Goal: Find specific page/section: Find specific page/section

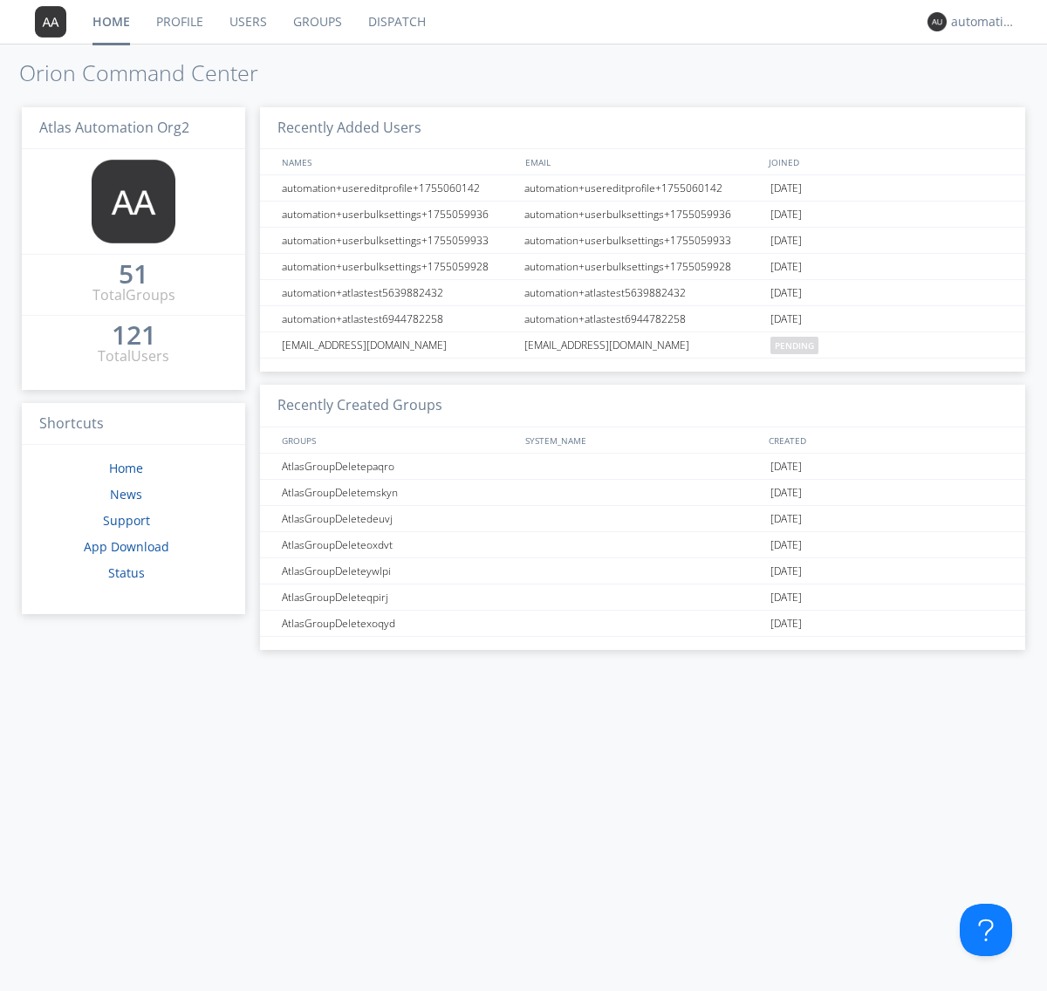
click at [395, 22] on link "Dispatch" at bounding box center [397, 22] width 84 height 44
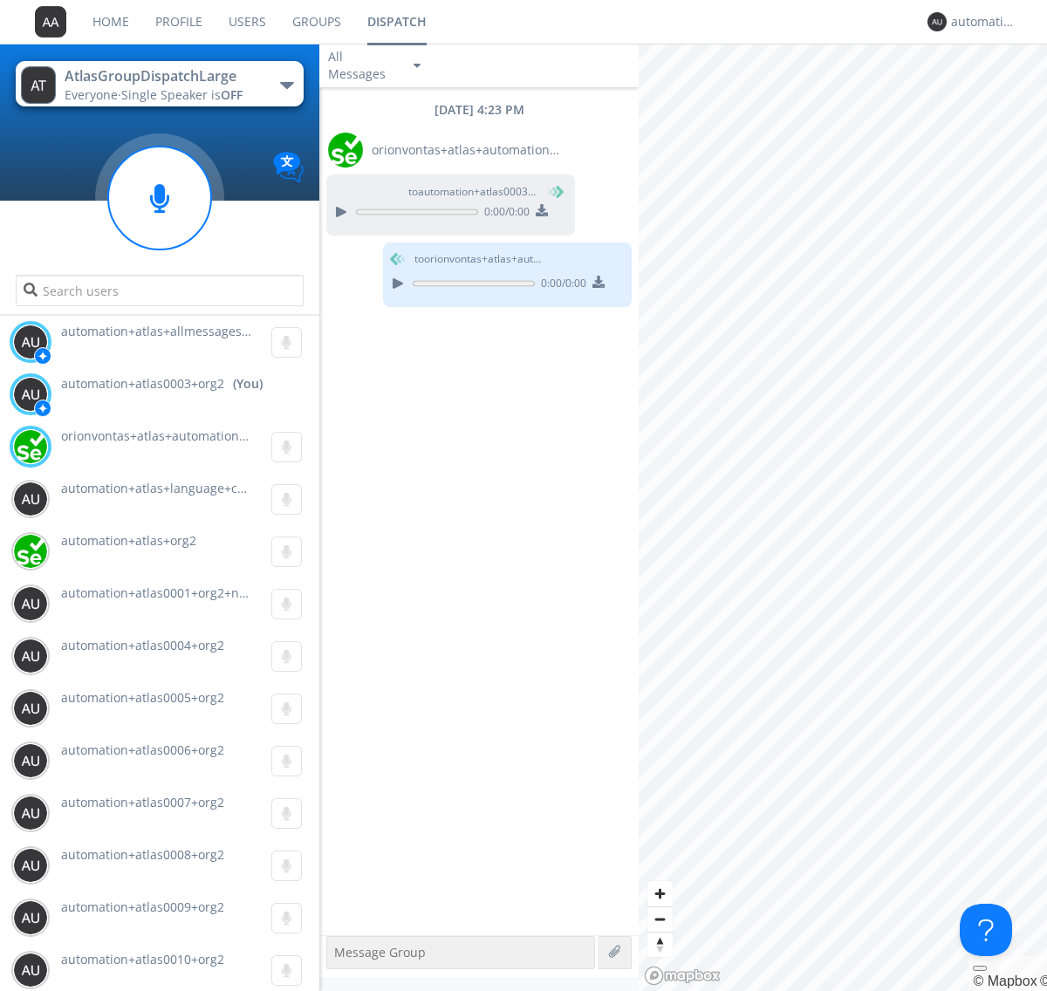
click at [286, 85] on div "button" at bounding box center [287, 85] width 14 height 7
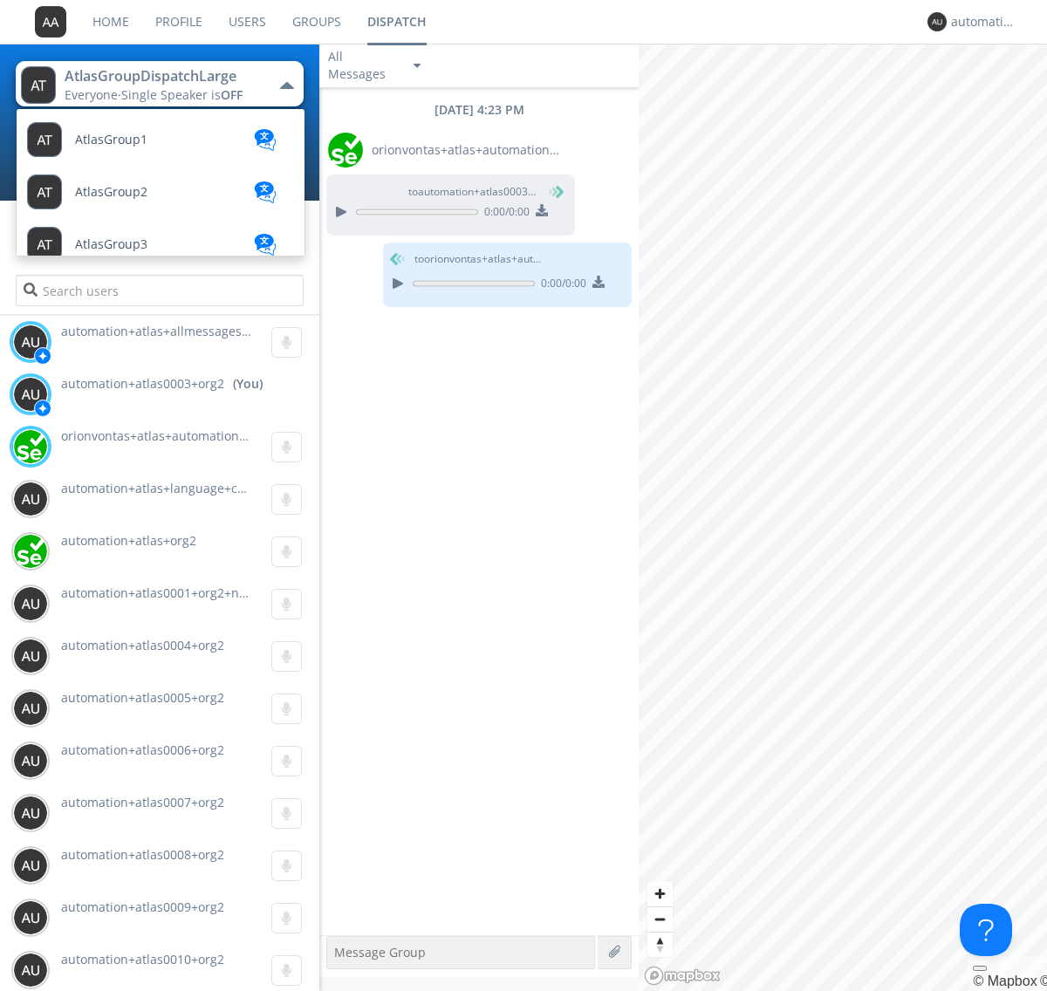
click at [132, 343] on span "AtlasGroupDispatch" at bounding box center [133, 349] width 117 height 13
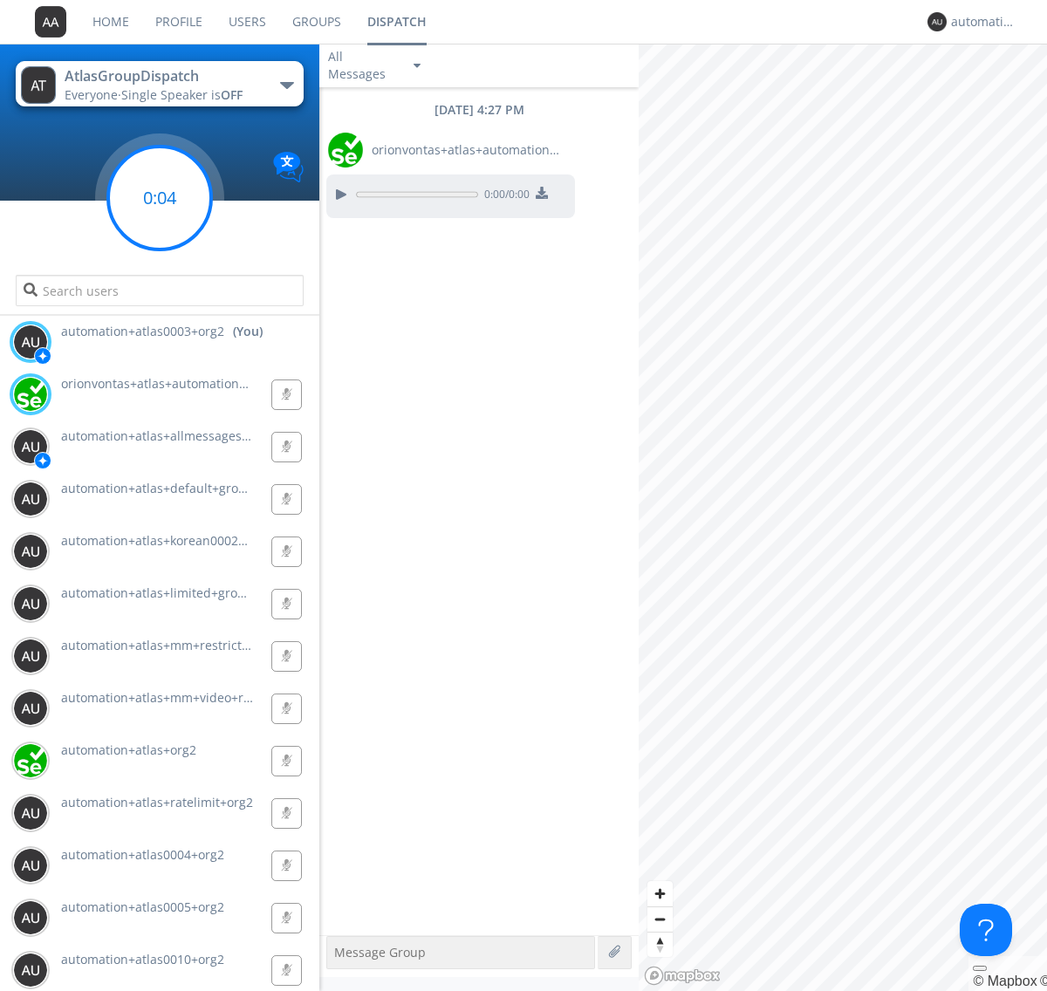
click at [160, 198] on g at bounding box center [159, 198] width 103 height 103
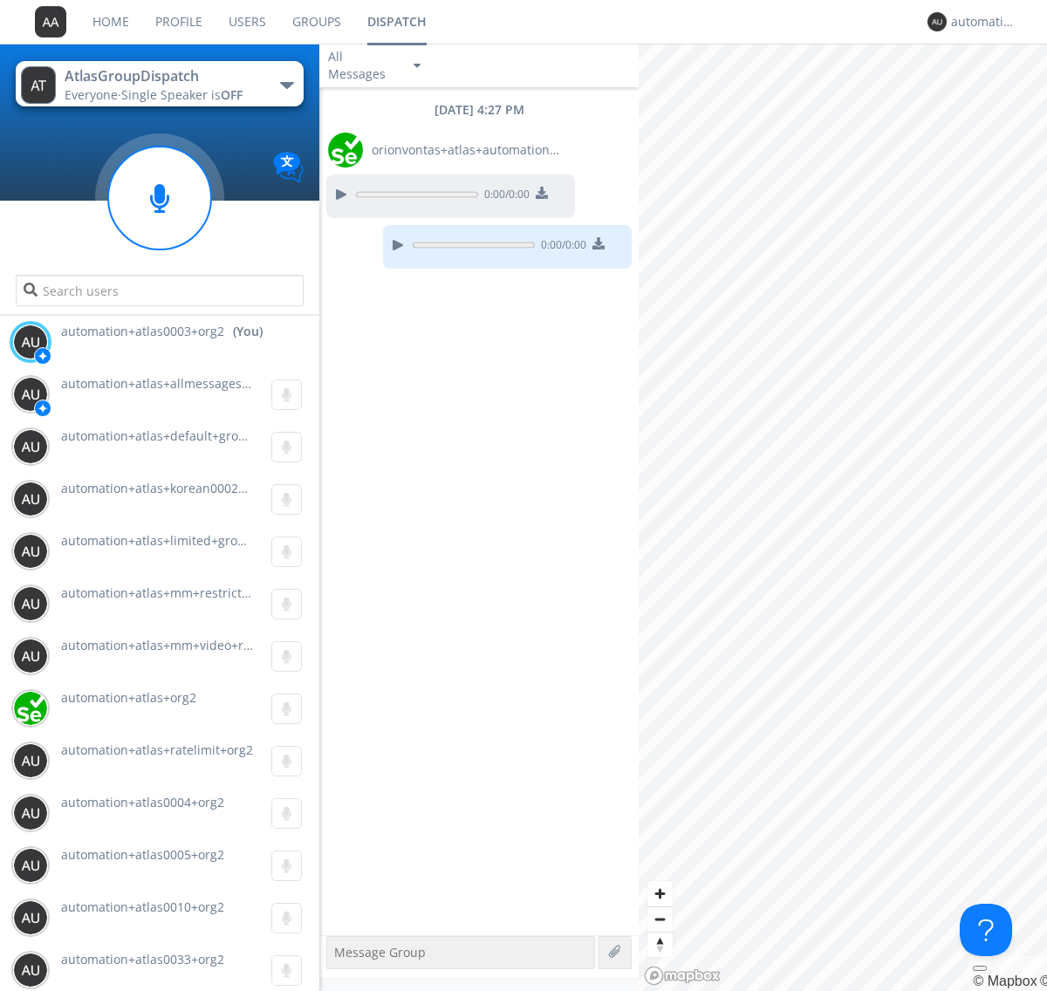
click at [286, 85] on div "button" at bounding box center [287, 85] width 14 height 7
click at [0, 0] on span "AtlasGroupDispatch2" at bounding box center [0, 0] width 0 height 0
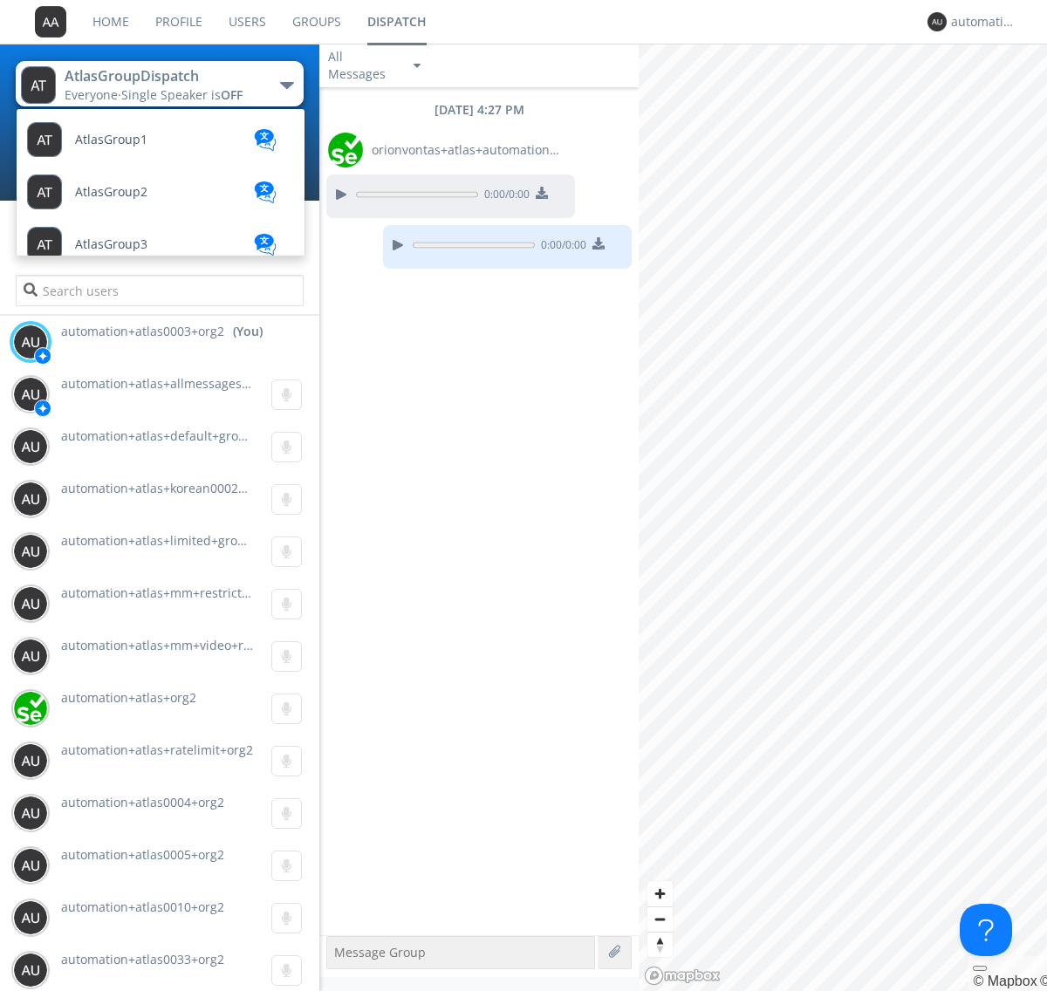
scroll to position [153, 0]
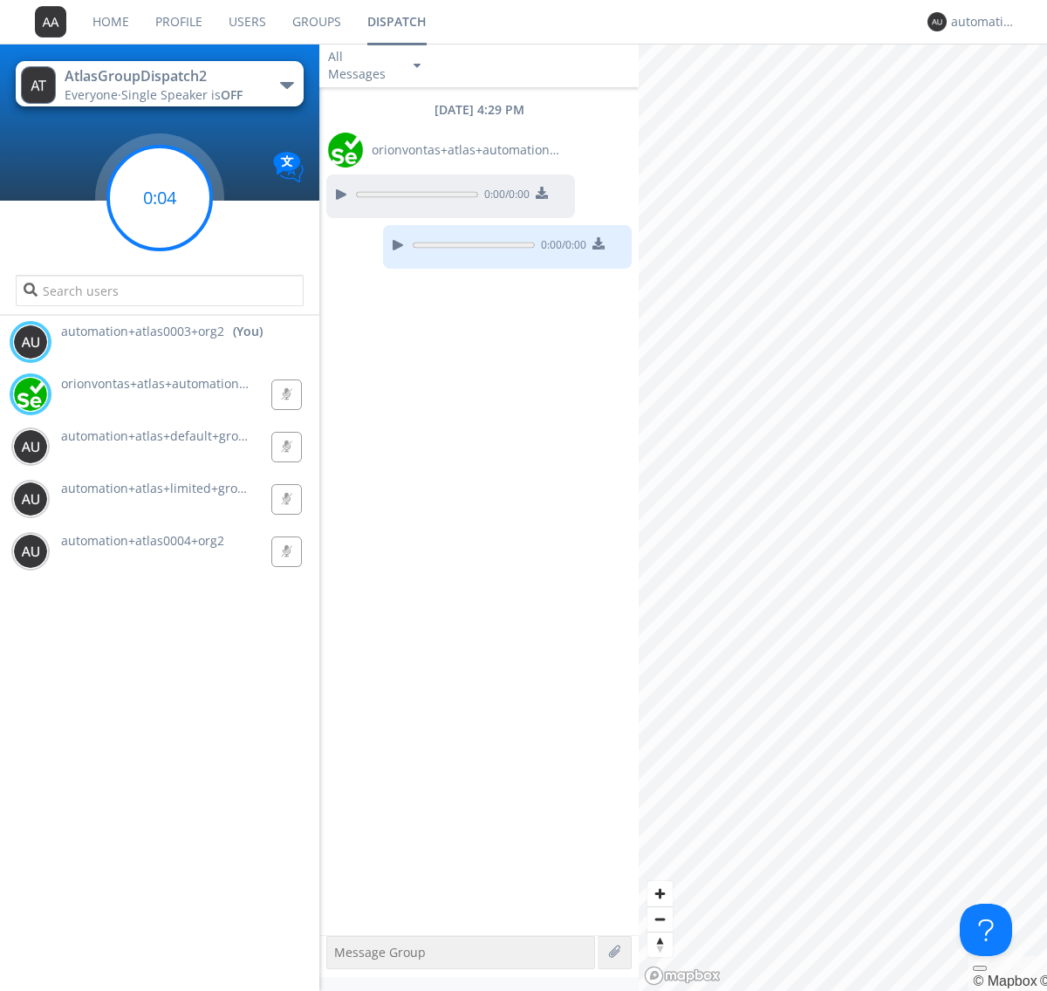
click at [160, 198] on g at bounding box center [159, 198] width 103 height 103
click at [979, 22] on div "automation+atlas0003+org2" at bounding box center [983, 21] width 65 height 17
